Goal: Find specific page/section: Find specific page/section

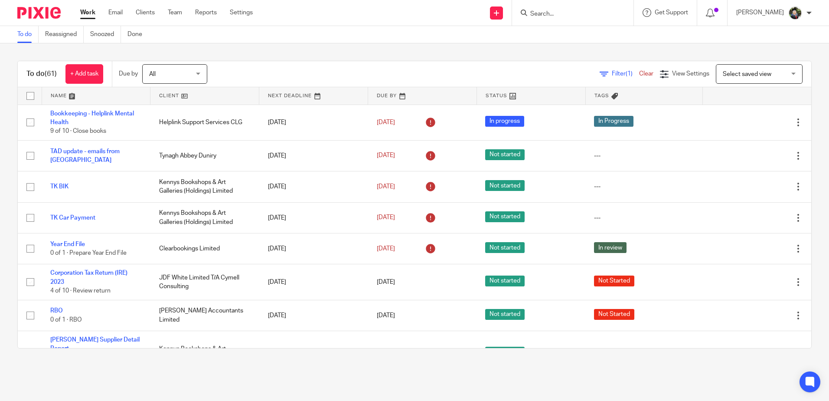
click at [572, 11] on input "Search" at bounding box center [568, 14] width 78 height 8
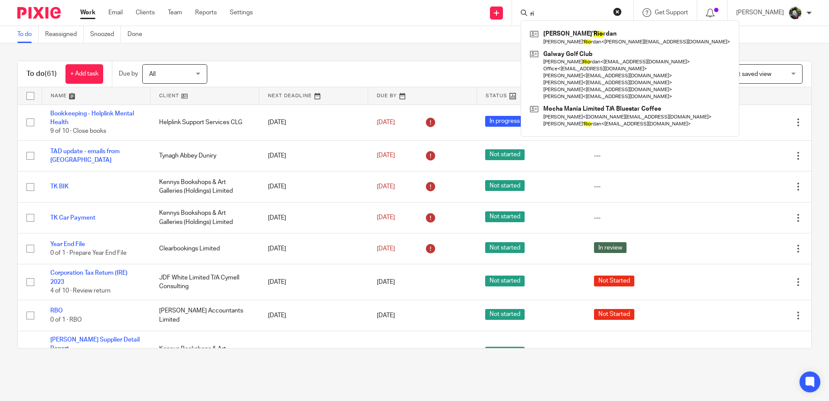
type input "r"
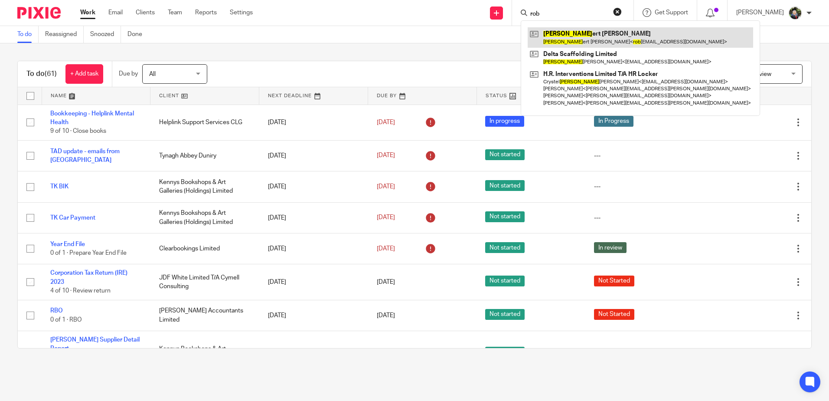
type input "rob"
click at [586, 33] on link at bounding box center [640, 37] width 225 height 20
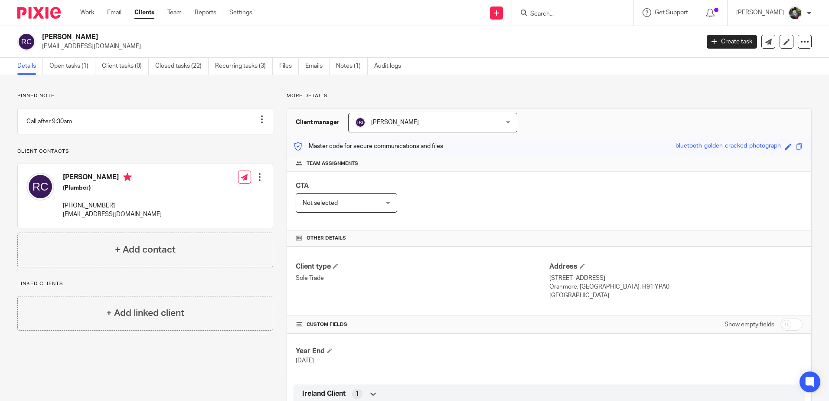
drag, startPoint x: 82, startPoint y: 63, endPoint x: 191, endPoint y: 105, distance: 117.1
click at [82, 64] on link "Open tasks (1)" at bounding box center [72, 66] width 46 height 17
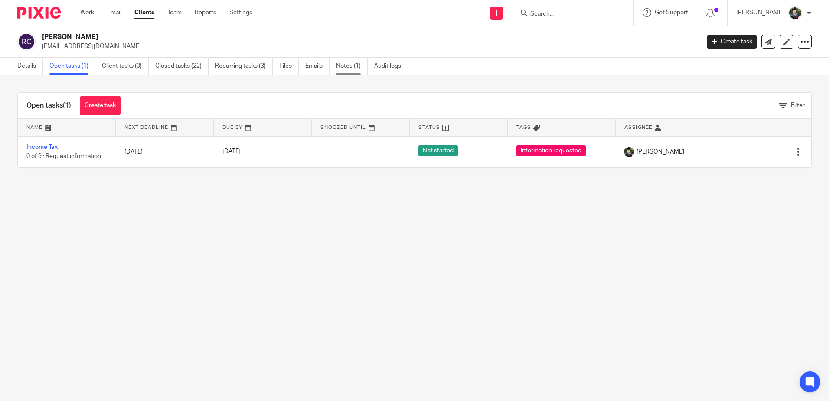
click at [345, 67] on link "Notes (1)" at bounding box center [352, 66] width 32 height 17
